Goal: Check status: Check status

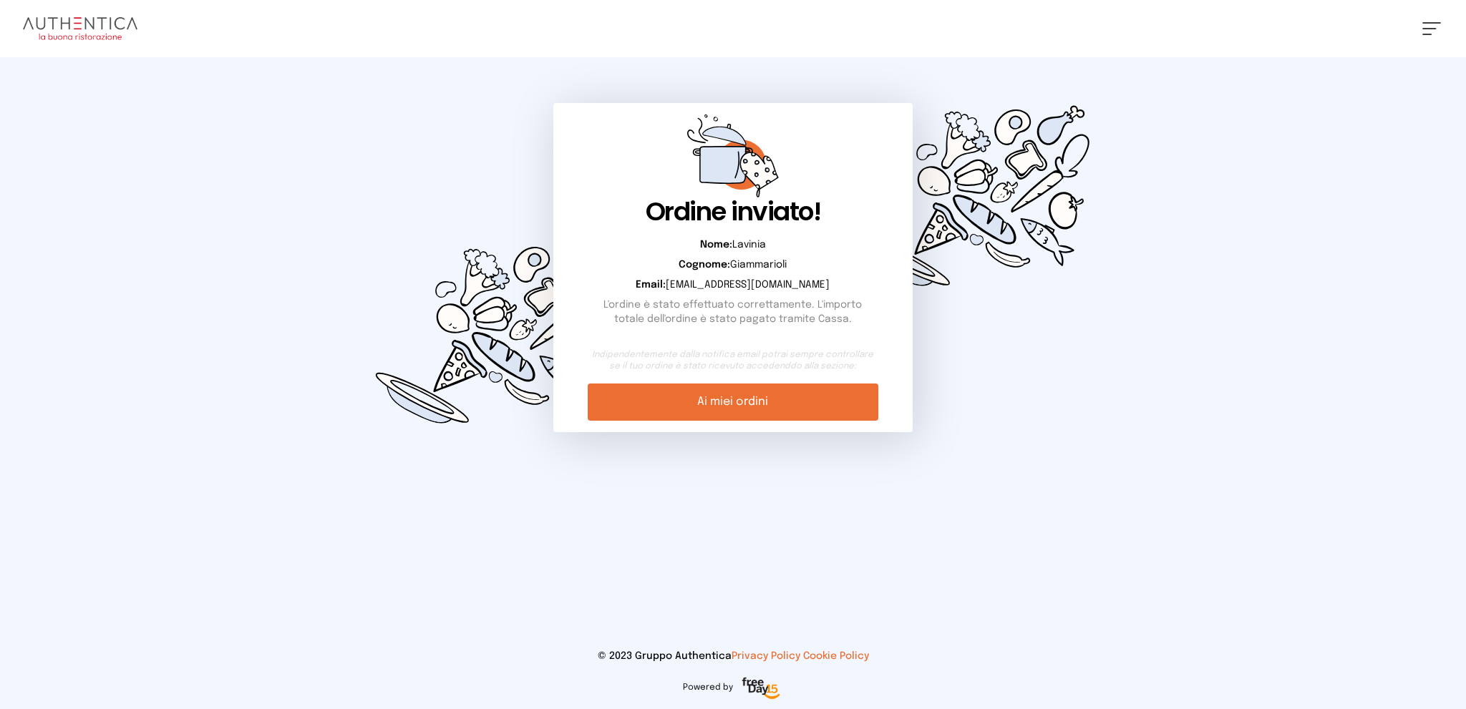
click at [793, 399] on link "Ai miei ordini" at bounding box center [733, 402] width 290 height 37
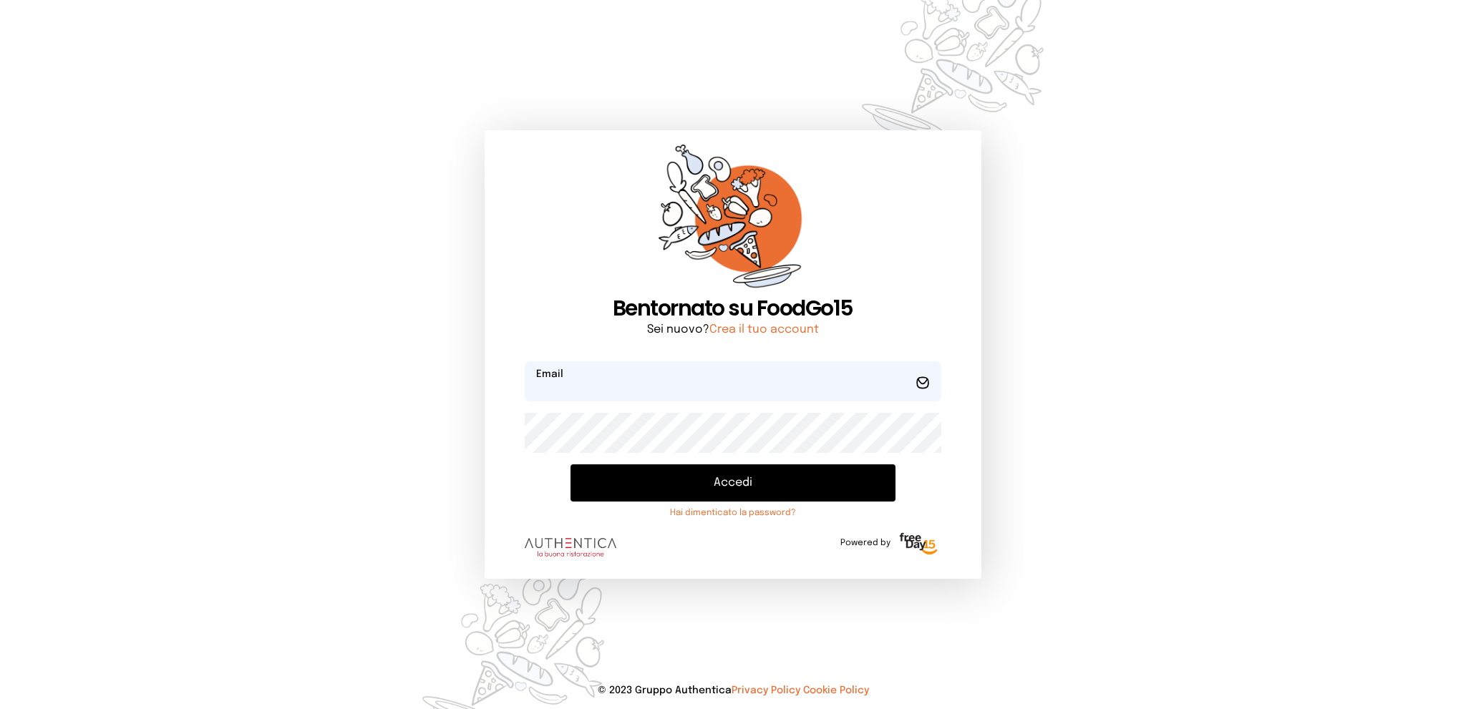
type input "**********"
click at [783, 479] on button "Accedi" at bounding box center [732, 482] width 324 height 37
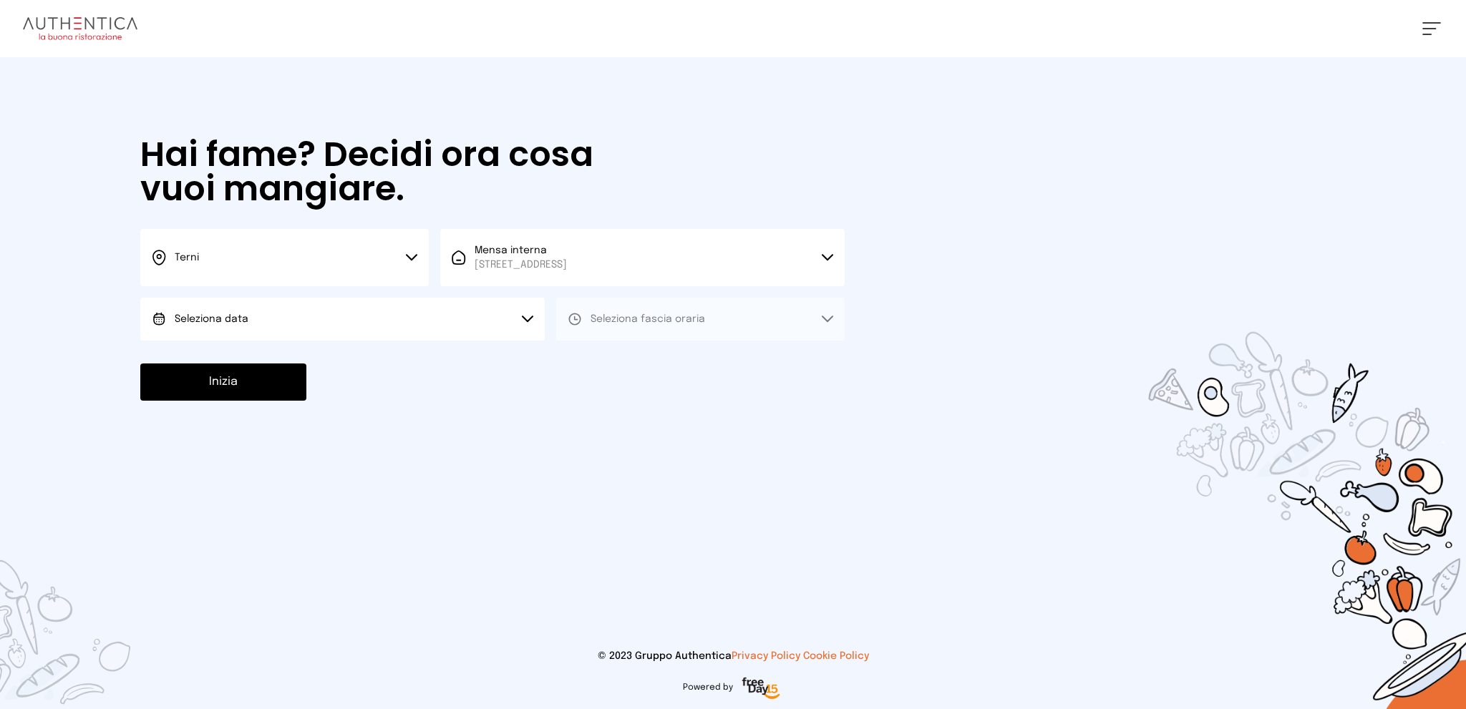
click at [1421, 30] on div "[PERSON_NAME] Impostazioni Wallet Home I miei ordini Nuova ricerca Elenco aller…" at bounding box center [733, 28] width 1466 height 57
click at [1428, 30] on button at bounding box center [1431, 28] width 19 height 13
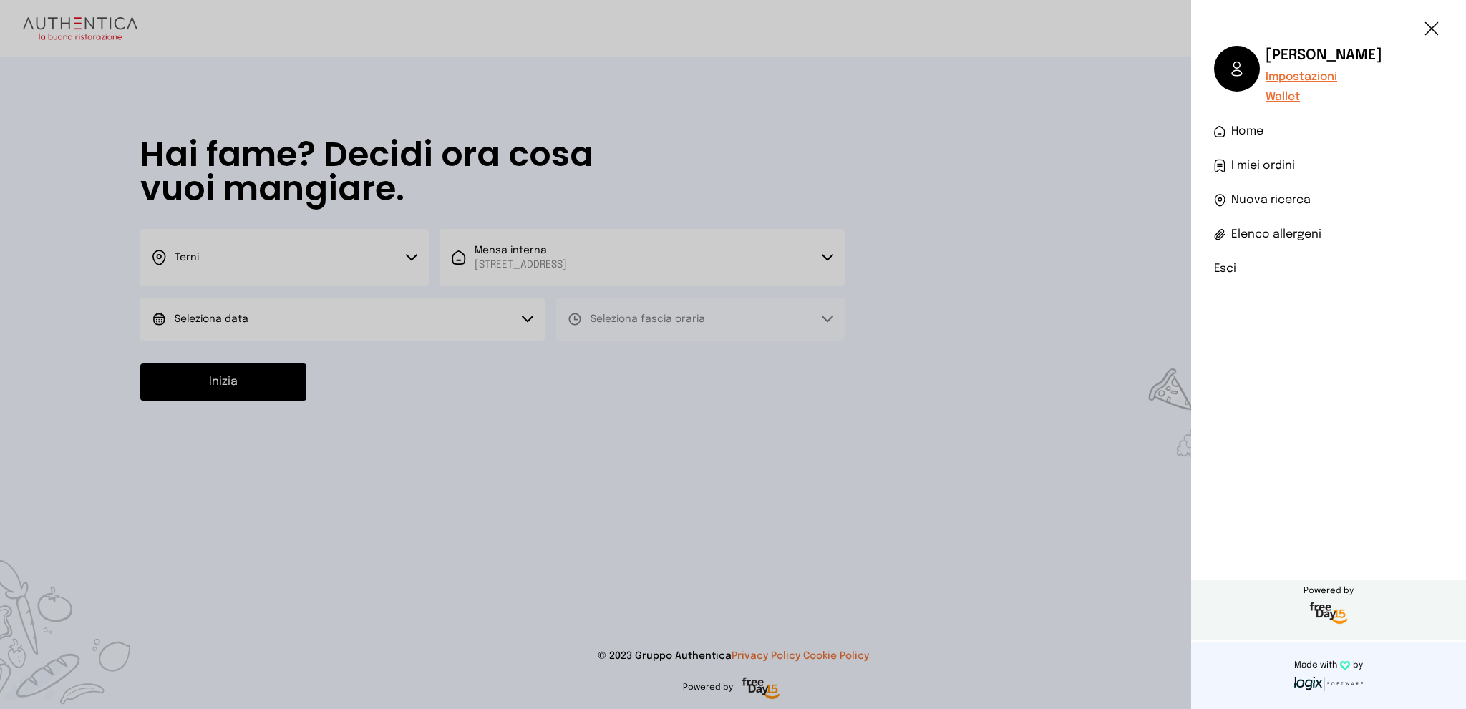
click at [1288, 162] on span "I miei ordini" at bounding box center [1263, 165] width 64 height 17
